Goal: Task Accomplishment & Management: Use online tool/utility

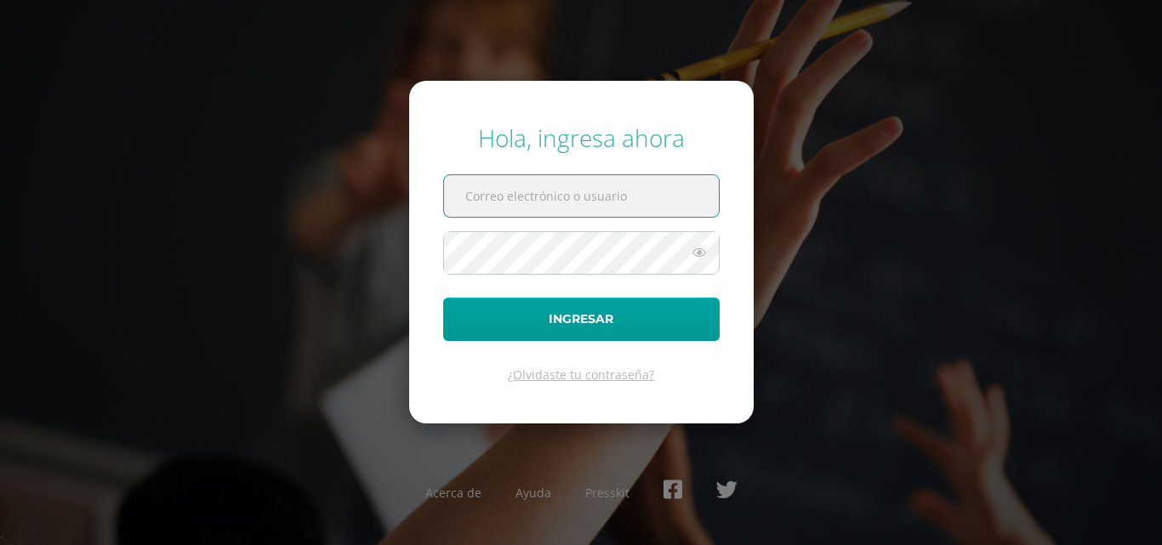
click at [528, 210] on input "text" at bounding box center [581, 196] width 275 height 42
click at [915, 183] on div "Hola, ingresa ahora Ingresar ¿Olvidaste tu contraseña? Acerca de Ayuda Presskit" at bounding box center [581, 272] width 1098 height 328
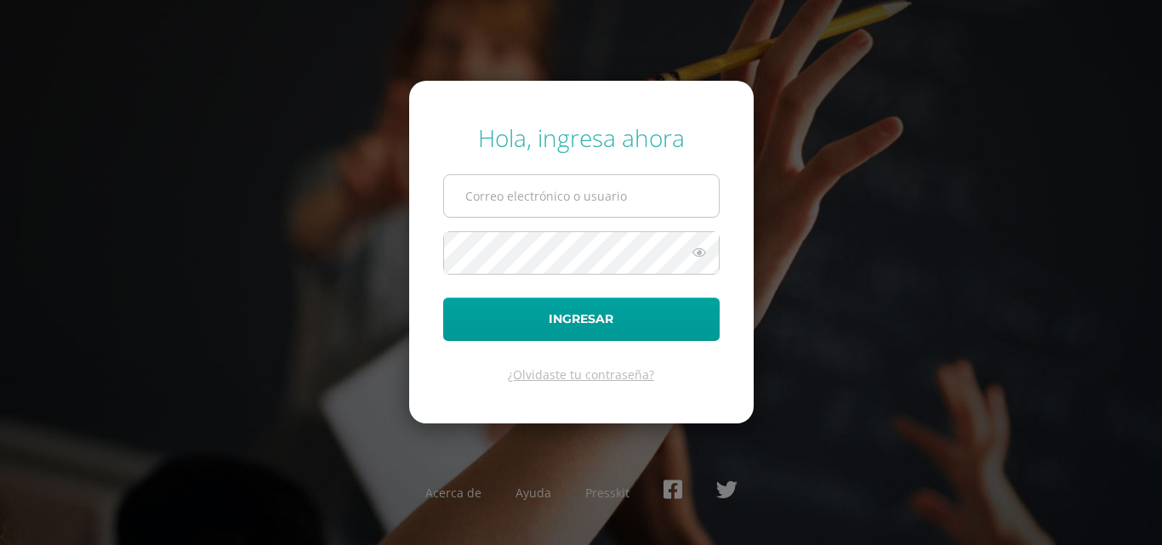
click at [643, 210] on input "text" at bounding box center [581, 196] width 275 height 42
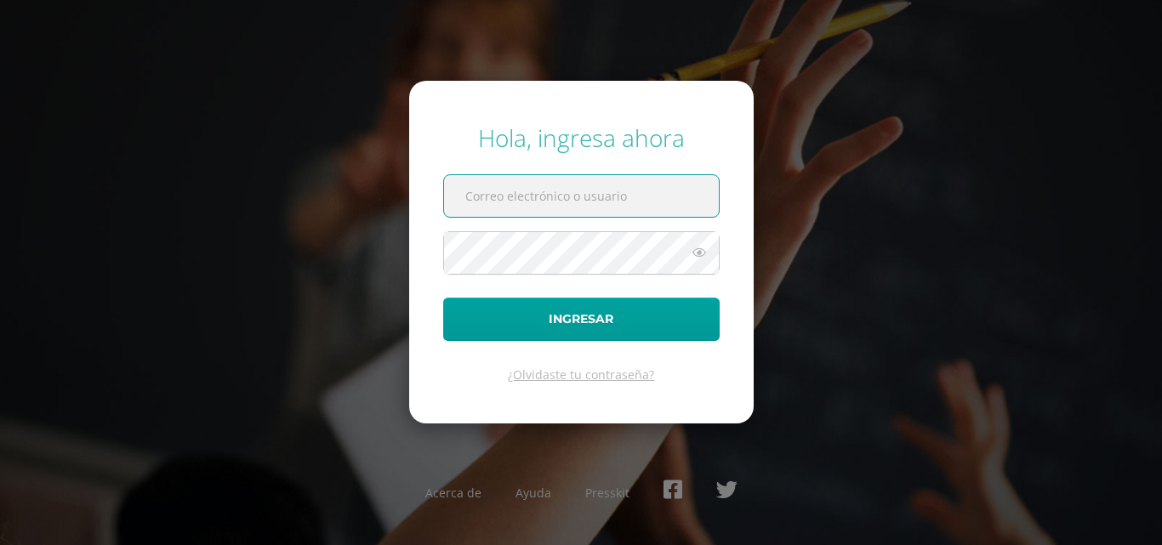
type input "[EMAIL_ADDRESS][DOMAIN_NAME]"
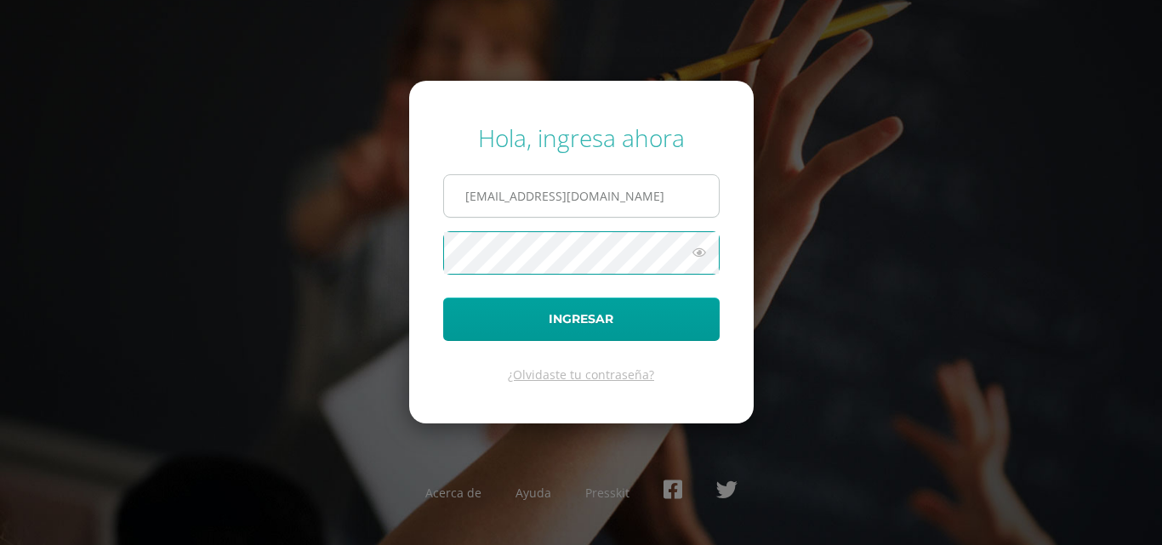
click at [443, 298] on button "Ingresar" at bounding box center [581, 319] width 277 height 43
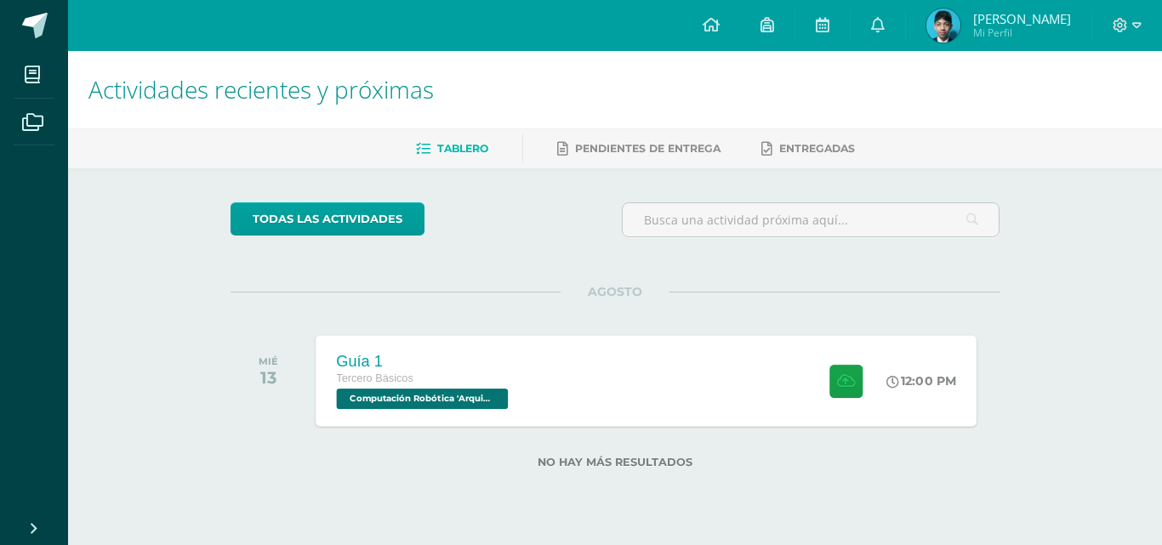
click at [518, 345] on div "Guía 1 Tercero Básicos Computación Robótica '[PERSON_NAME]'" at bounding box center [424, 380] width 217 height 91
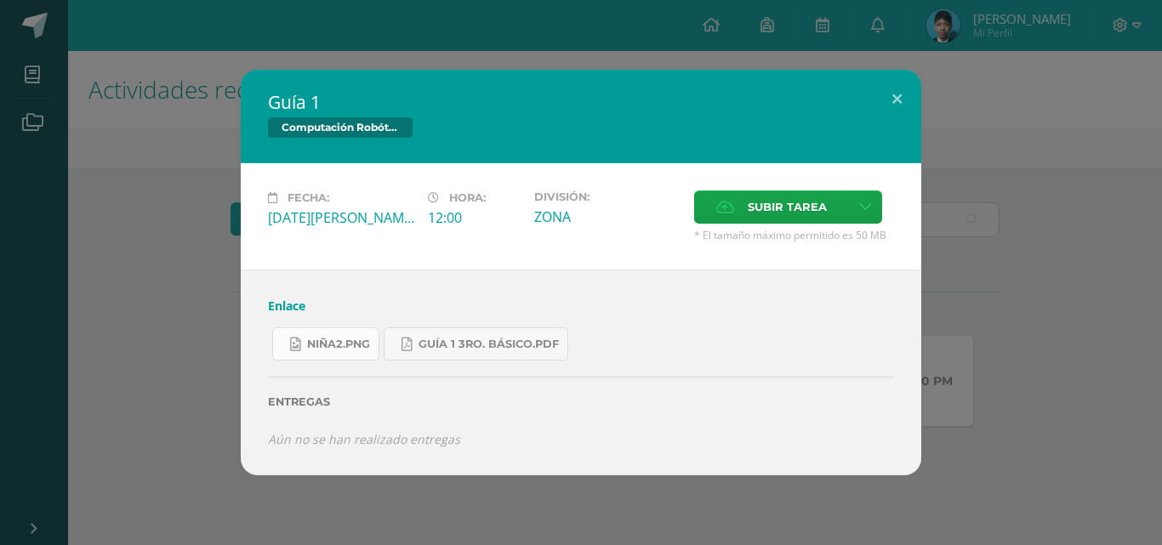
click at [343, 351] on span "niña2.png" at bounding box center [338, 345] width 63 height 14
click at [433, 343] on span "Guía 1 3ro. Básico.pdf" at bounding box center [489, 345] width 140 height 14
click at [793, 197] on span "Subir tarea" at bounding box center [787, 206] width 79 height 31
click at [0, 0] on input "Subir tarea" at bounding box center [0, 0] width 0 height 0
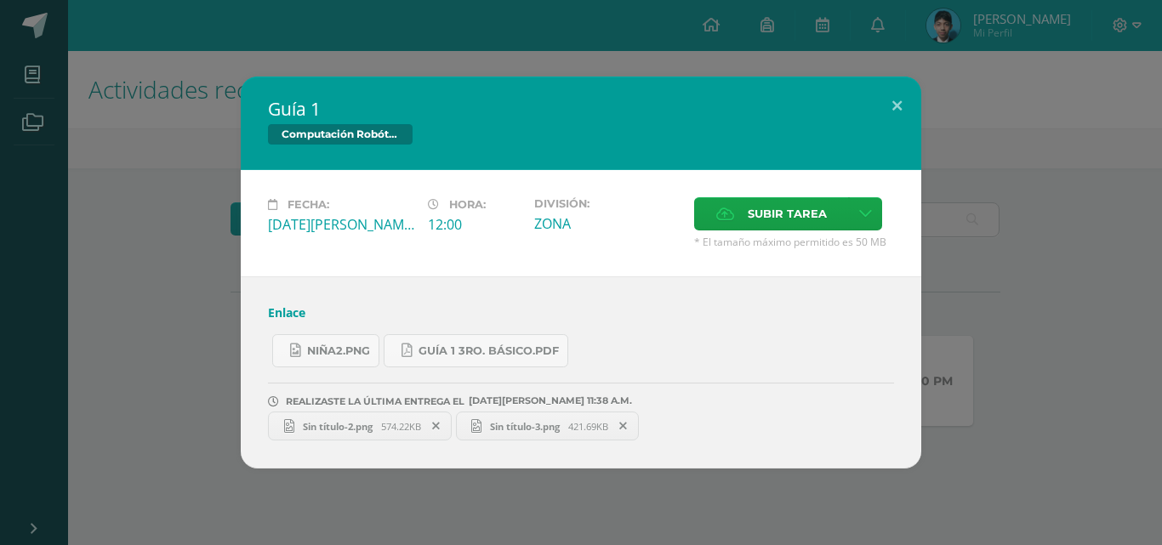
click at [1005, 216] on div "Guía 1 Computación Robótica Fecha: [DATE][PERSON_NAME] Hora: 12:00 División: ZO…" at bounding box center [581, 273] width 1149 height 392
